Goal: Information Seeking & Learning: Learn about a topic

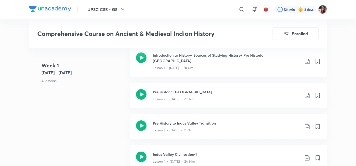
scroll to position [291, 0]
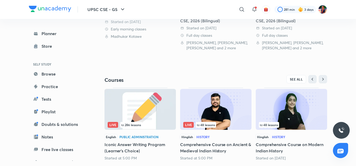
scroll to position [201, 0]
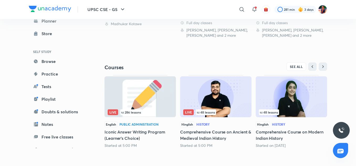
click at [216, 101] on img at bounding box center [215, 96] width 71 height 41
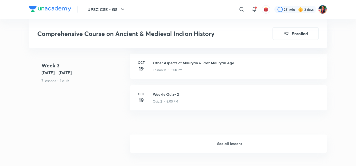
scroll to position [879, 0]
click at [218, 135] on h6 "+ See all lessons" at bounding box center [228, 143] width 197 height 18
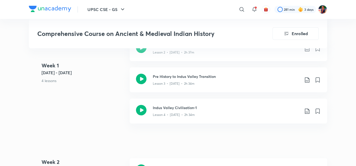
scroll to position [338, 0]
